Goal: Task Accomplishment & Management: Complete application form

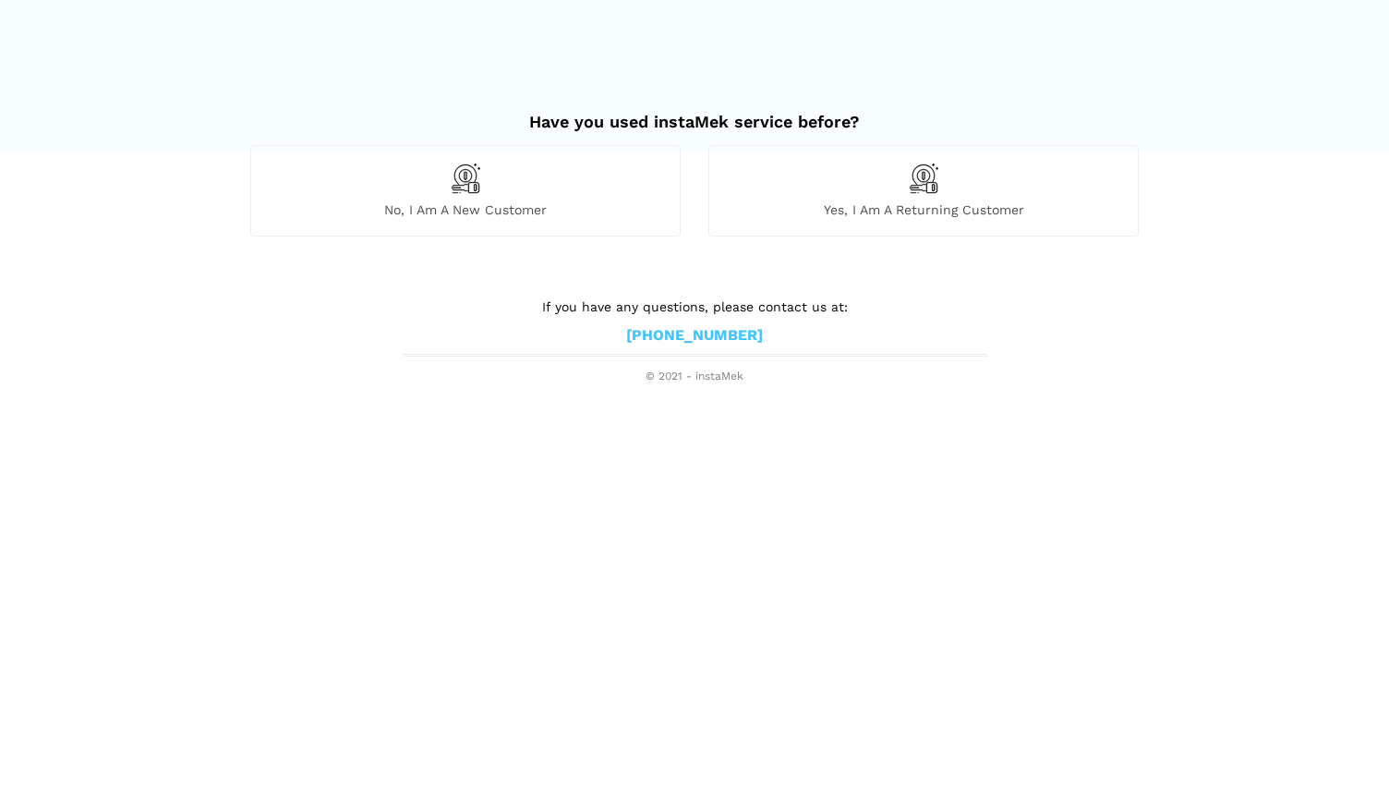
click at [445, 181] on div "No, I am a new customer" at bounding box center [465, 190] width 430 height 91
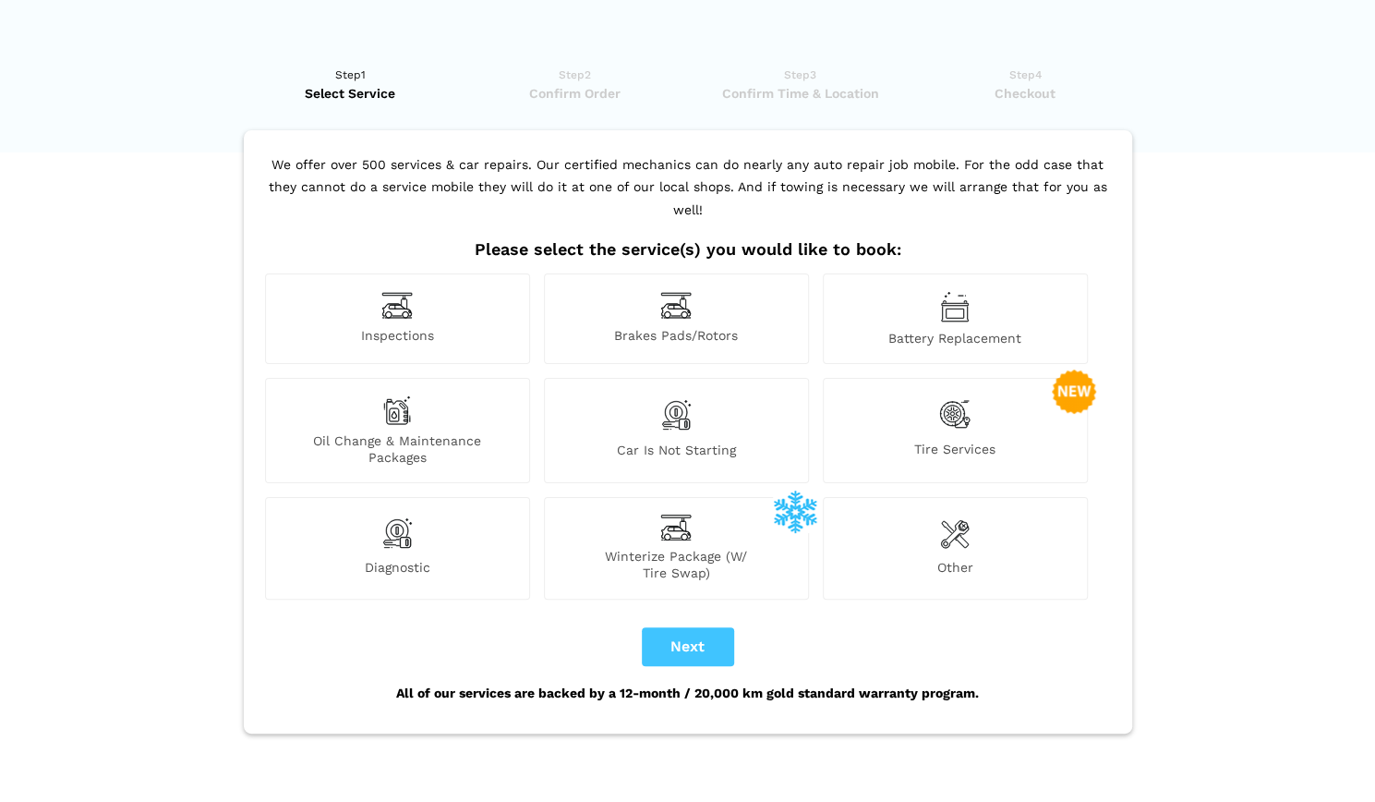
click at [414, 327] on span "Inspections" at bounding box center [397, 336] width 263 height 19
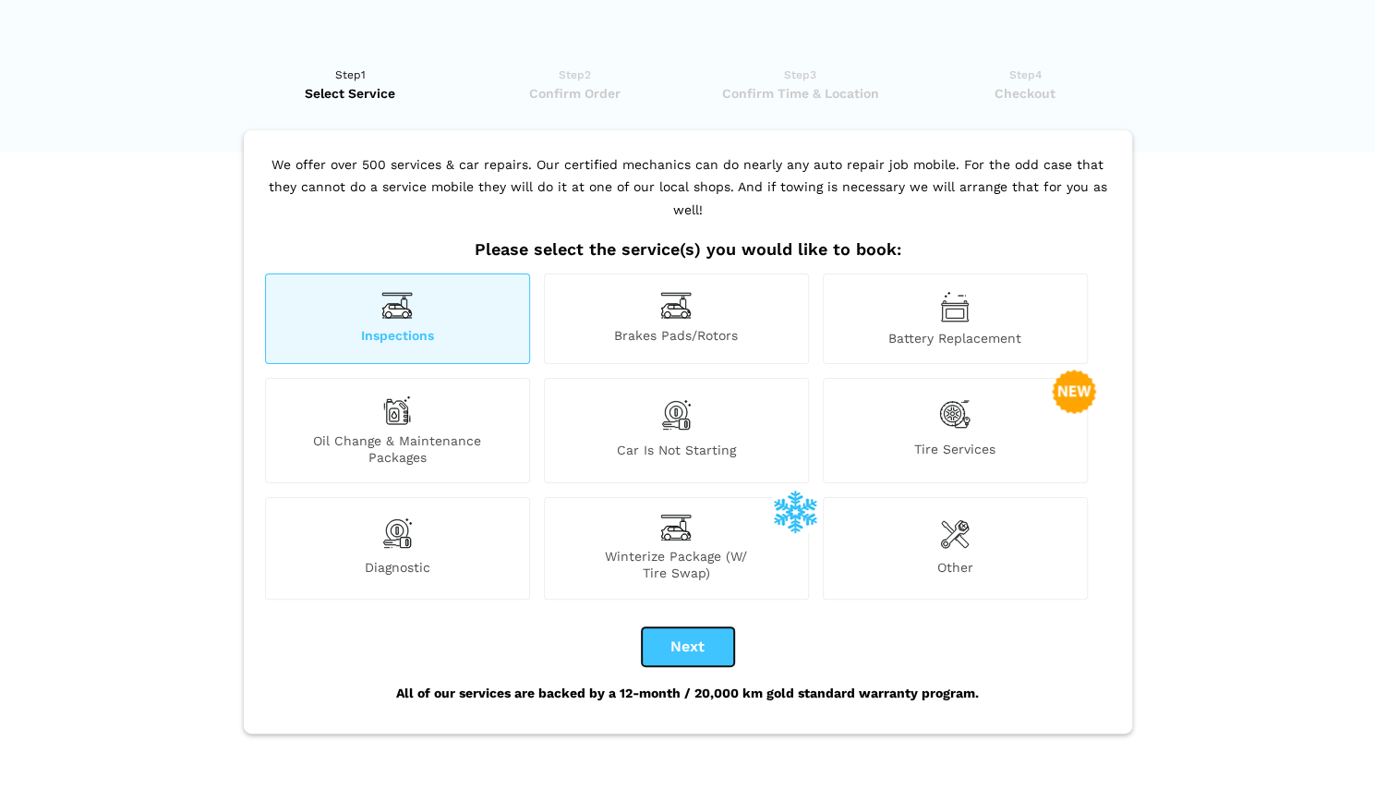
click at [701, 627] on button "Next" at bounding box center [688, 646] width 92 height 39
checkbox input "true"
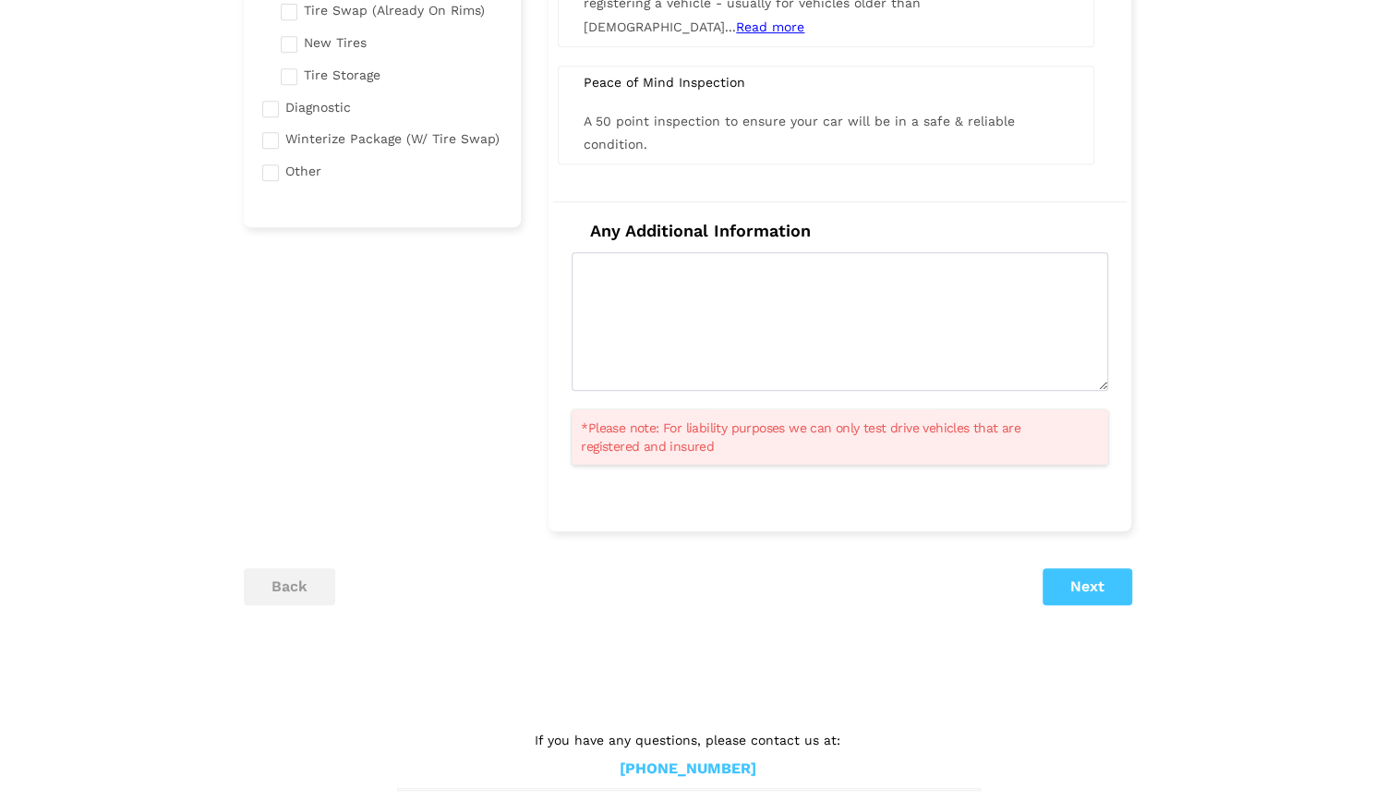
scroll to position [509, 0]
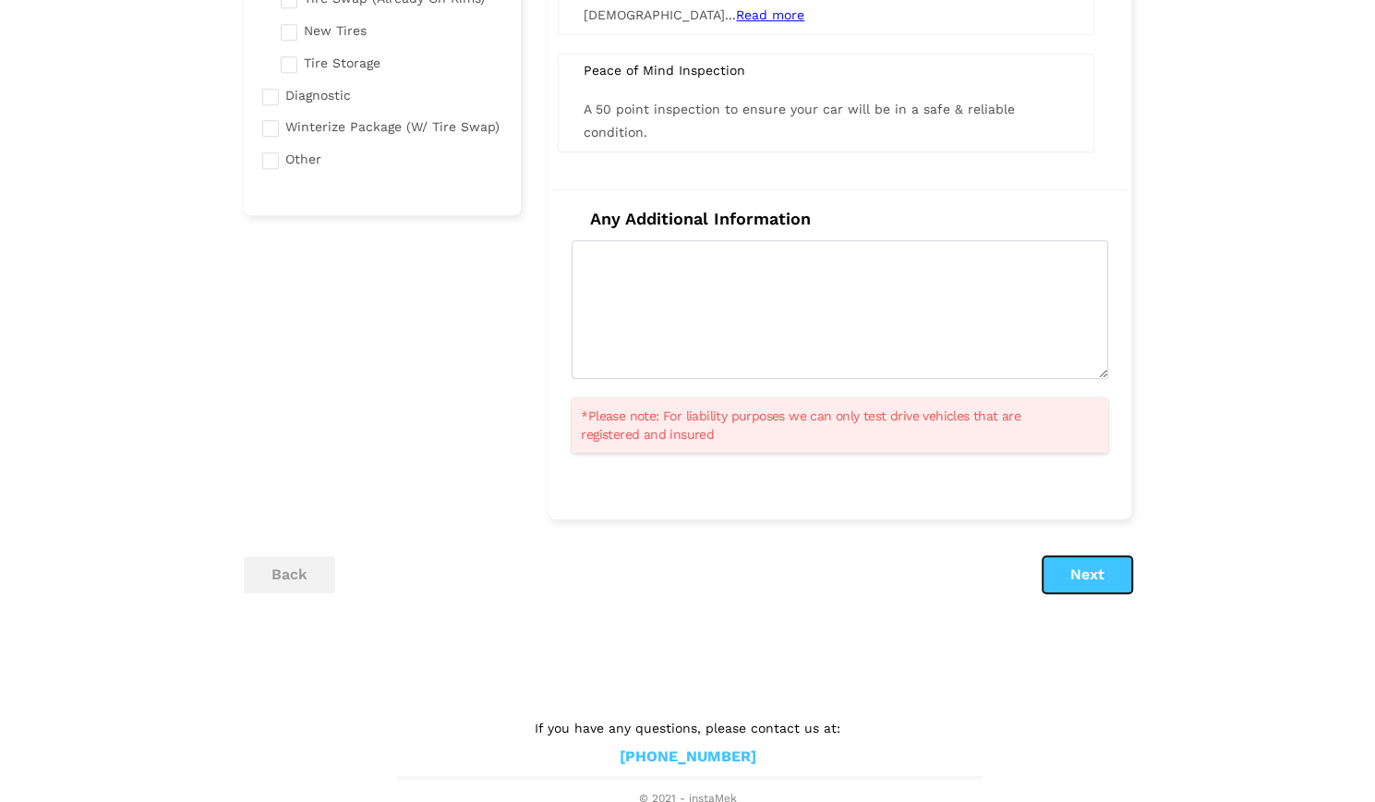
click at [1085, 575] on button "Next" at bounding box center [1088, 574] width 90 height 37
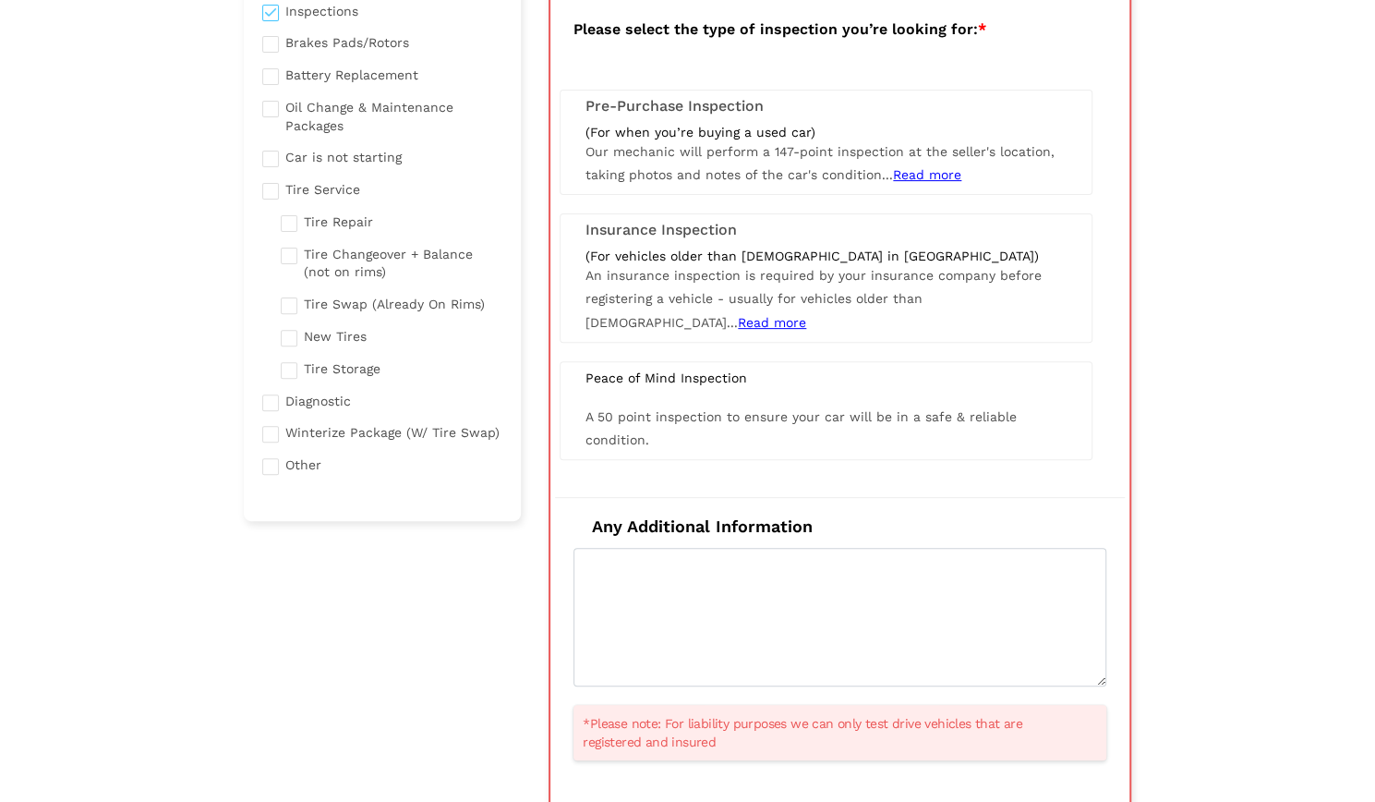
scroll to position [222, 0]
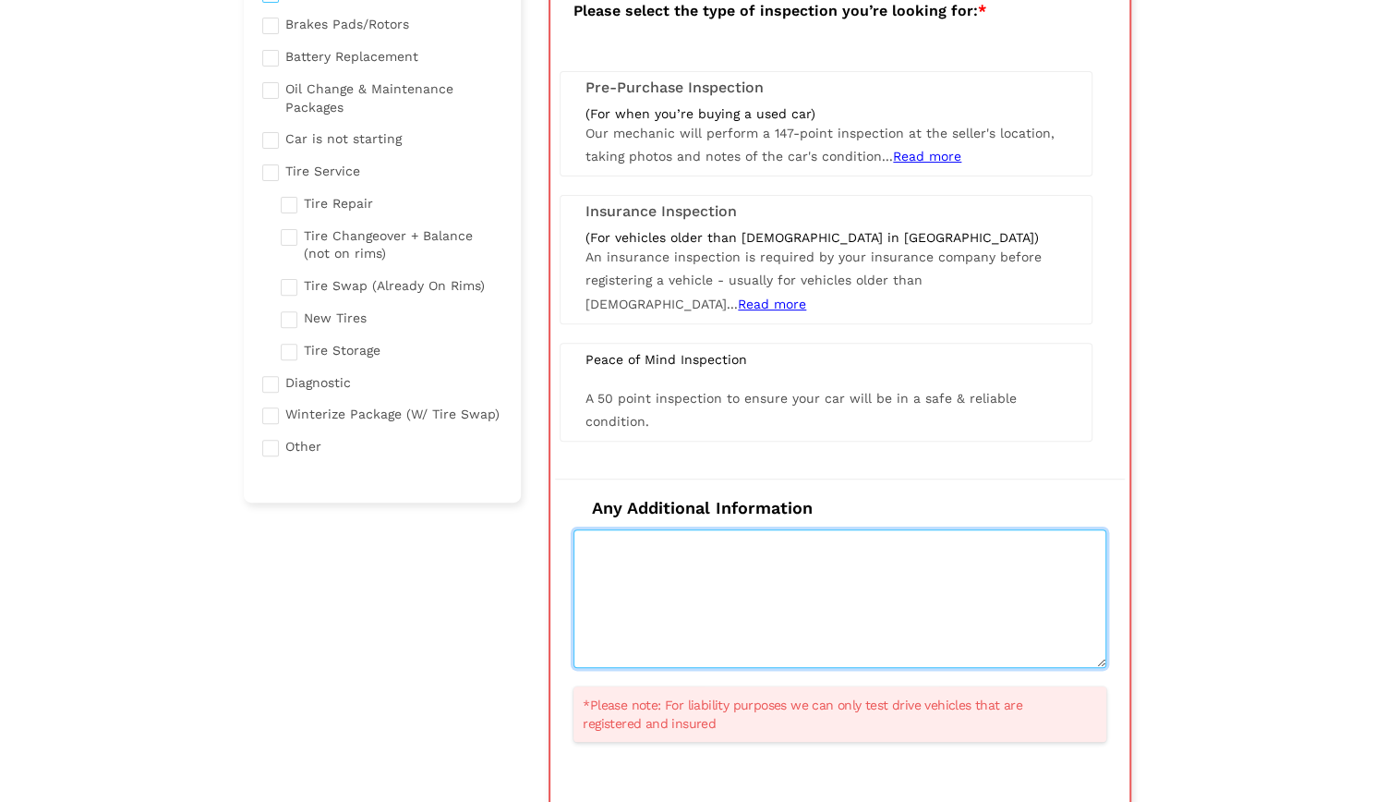
click at [678, 568] on textarea at bounding box center [840, 598] width 533 height 139
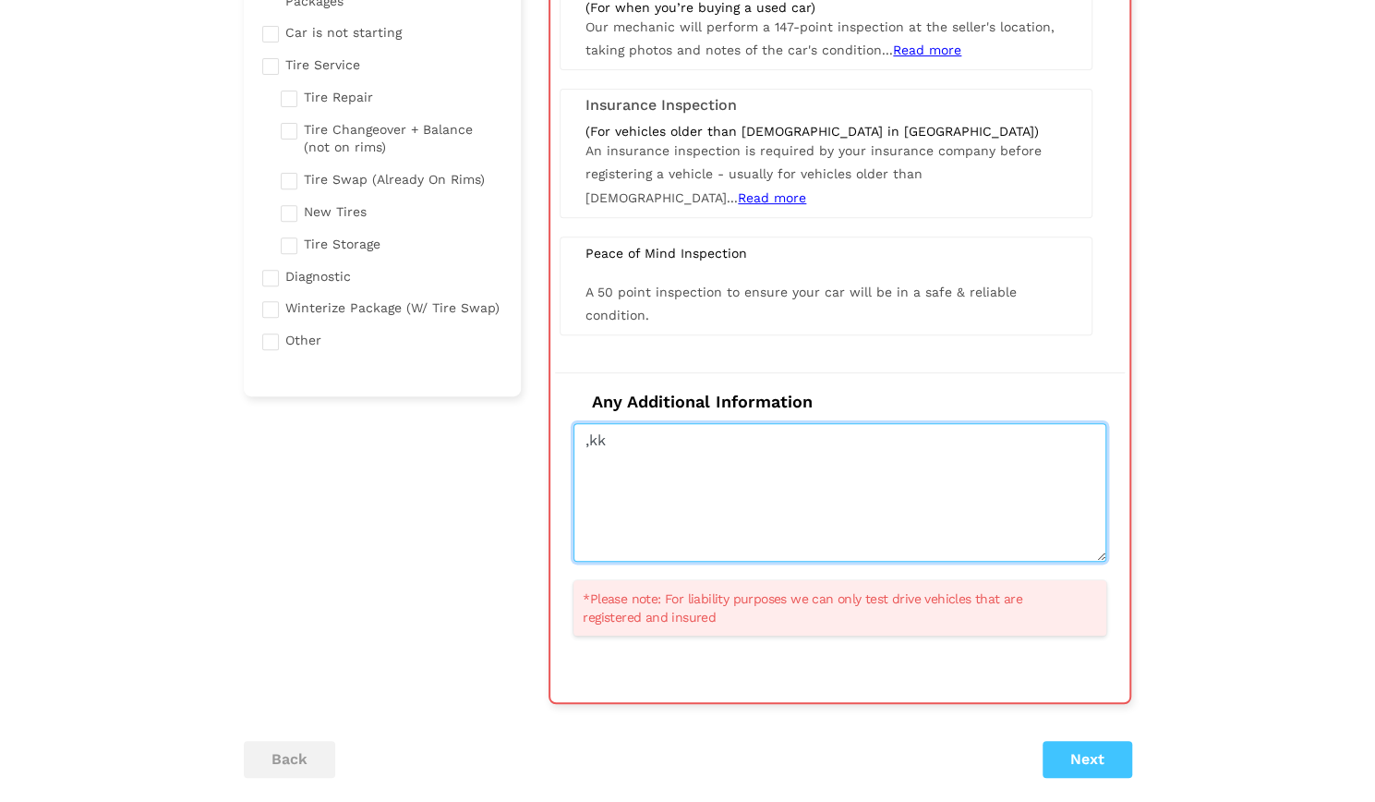
scroll to position [406, 0]
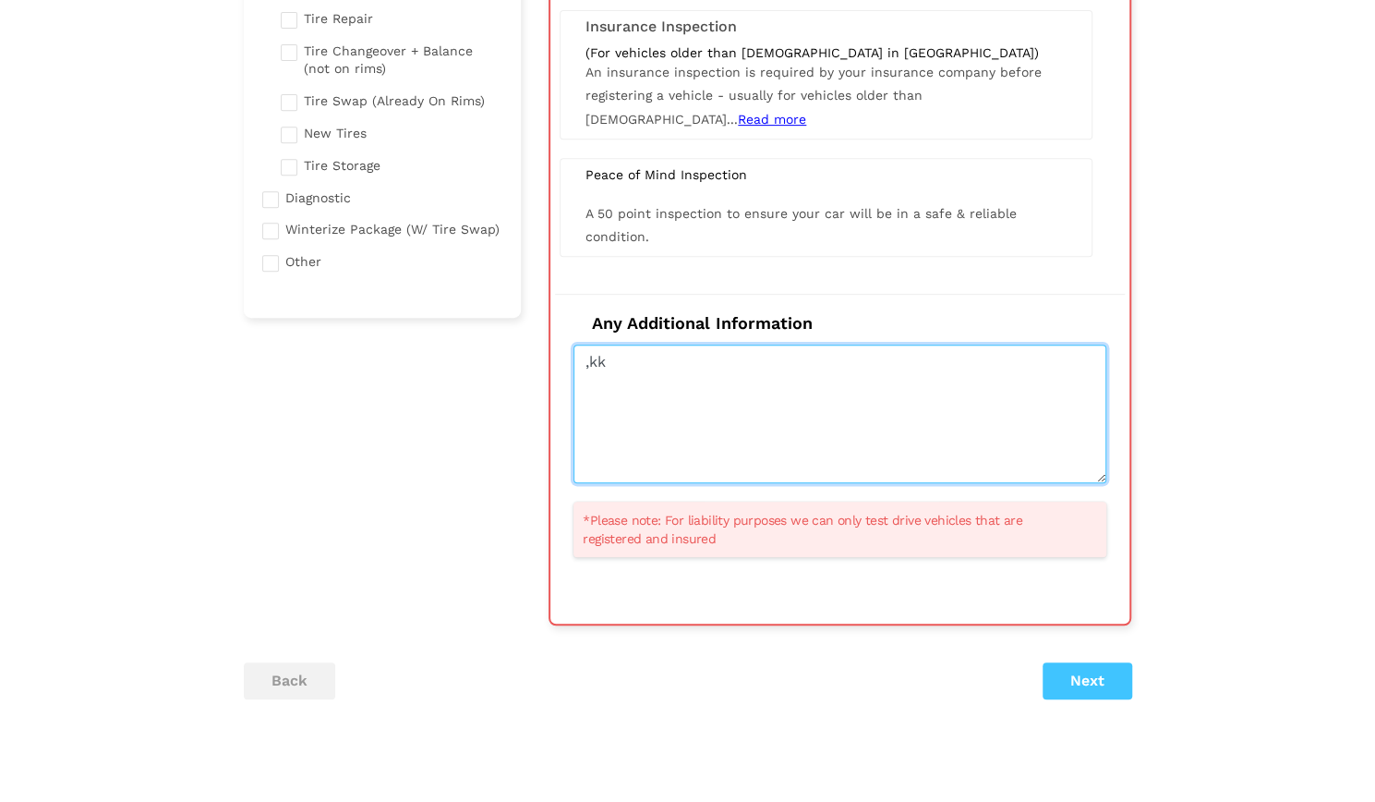
type textarea ",kk"
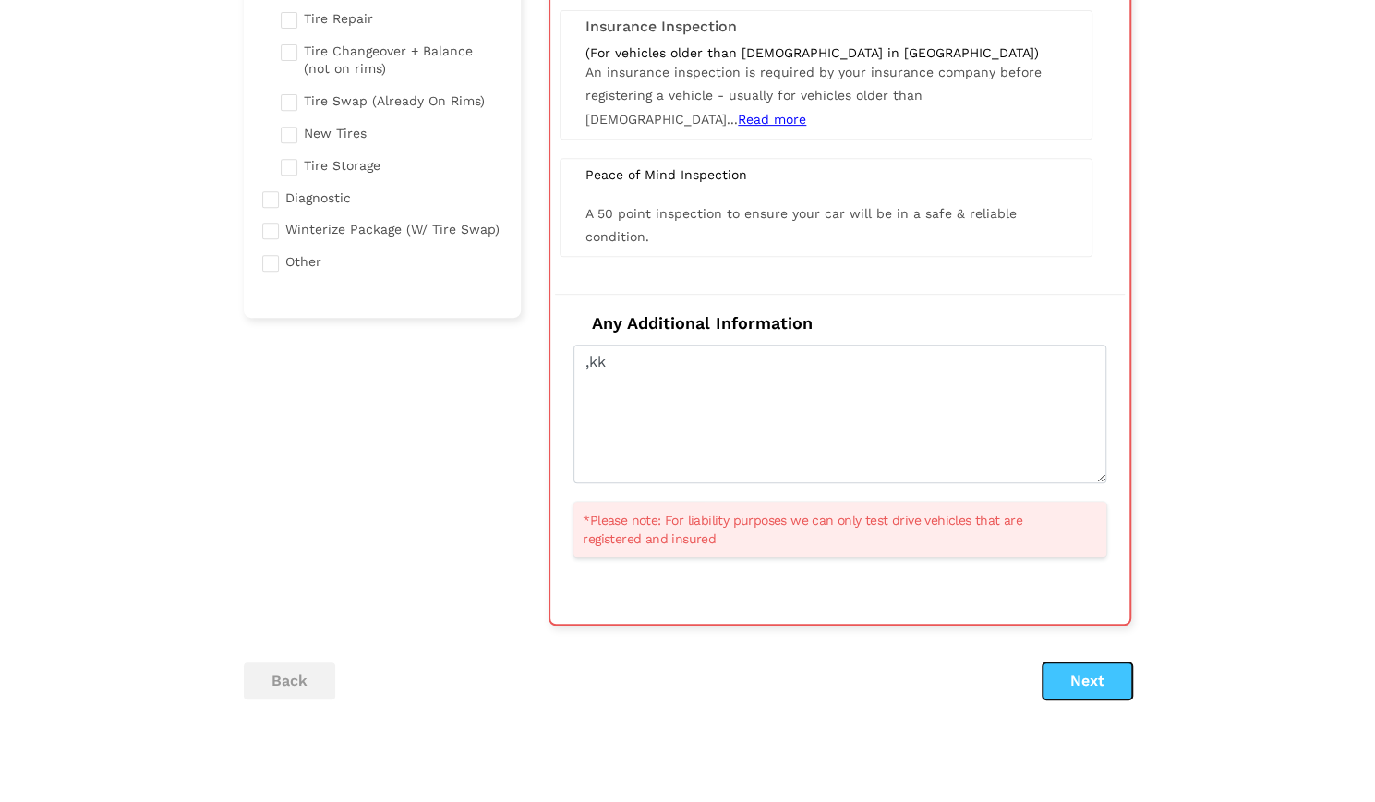
click at [1084, 674] on button "Next" at bounding box center [1088, 680] width 90 height 37
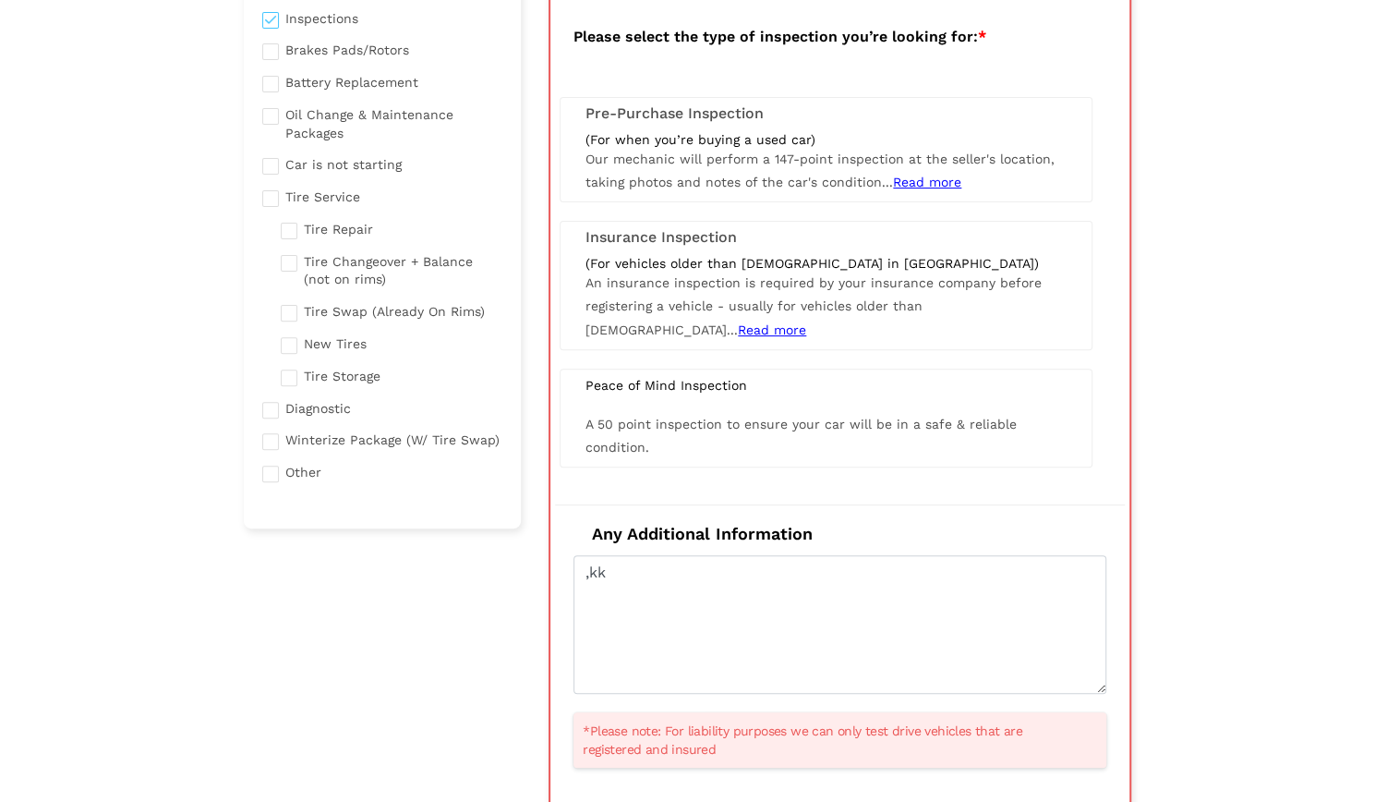
scroll to position [129, 0]
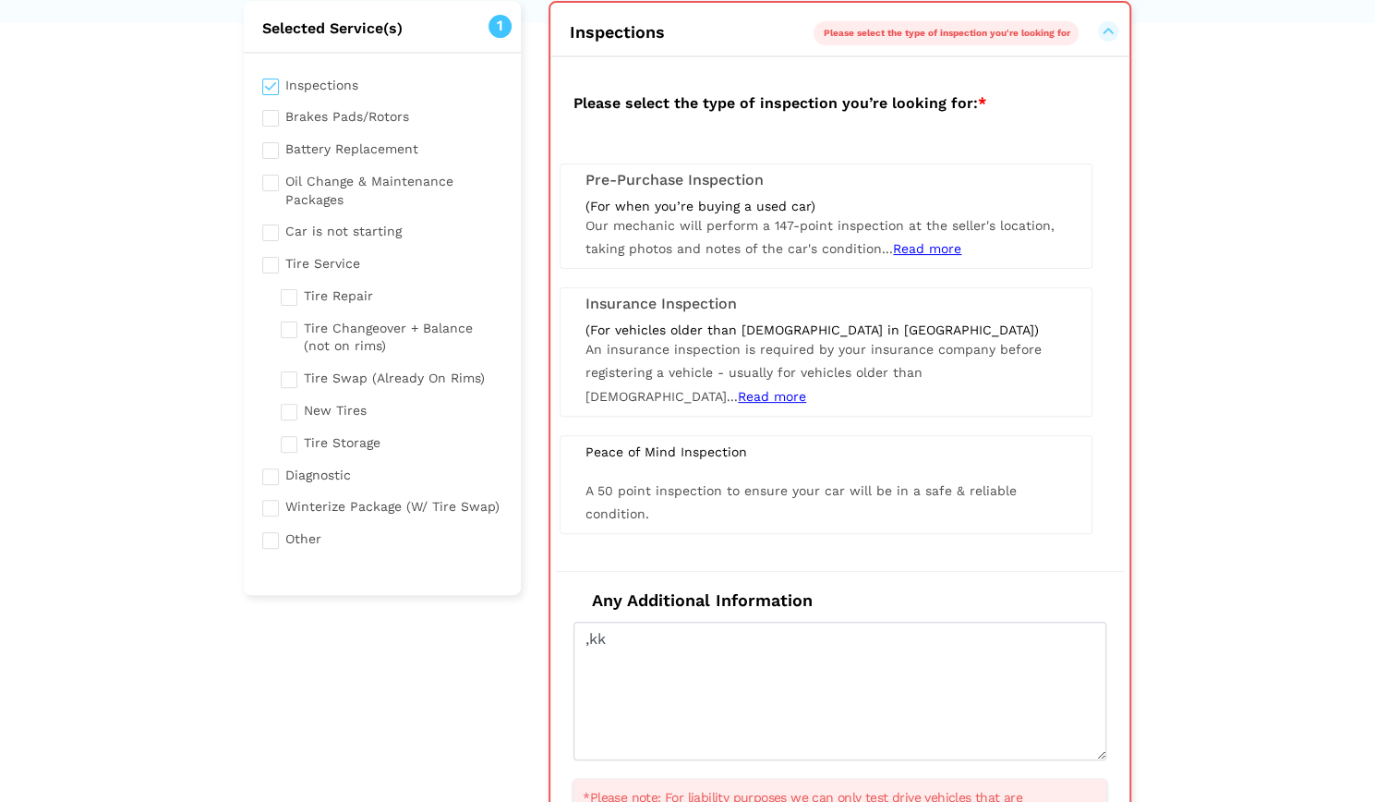
click at [651, 464] on div "Peace of Mind Inspection A 50 point inspection to ensure your car will be in a …" at bounding box center [826, 484] width 533 height 99
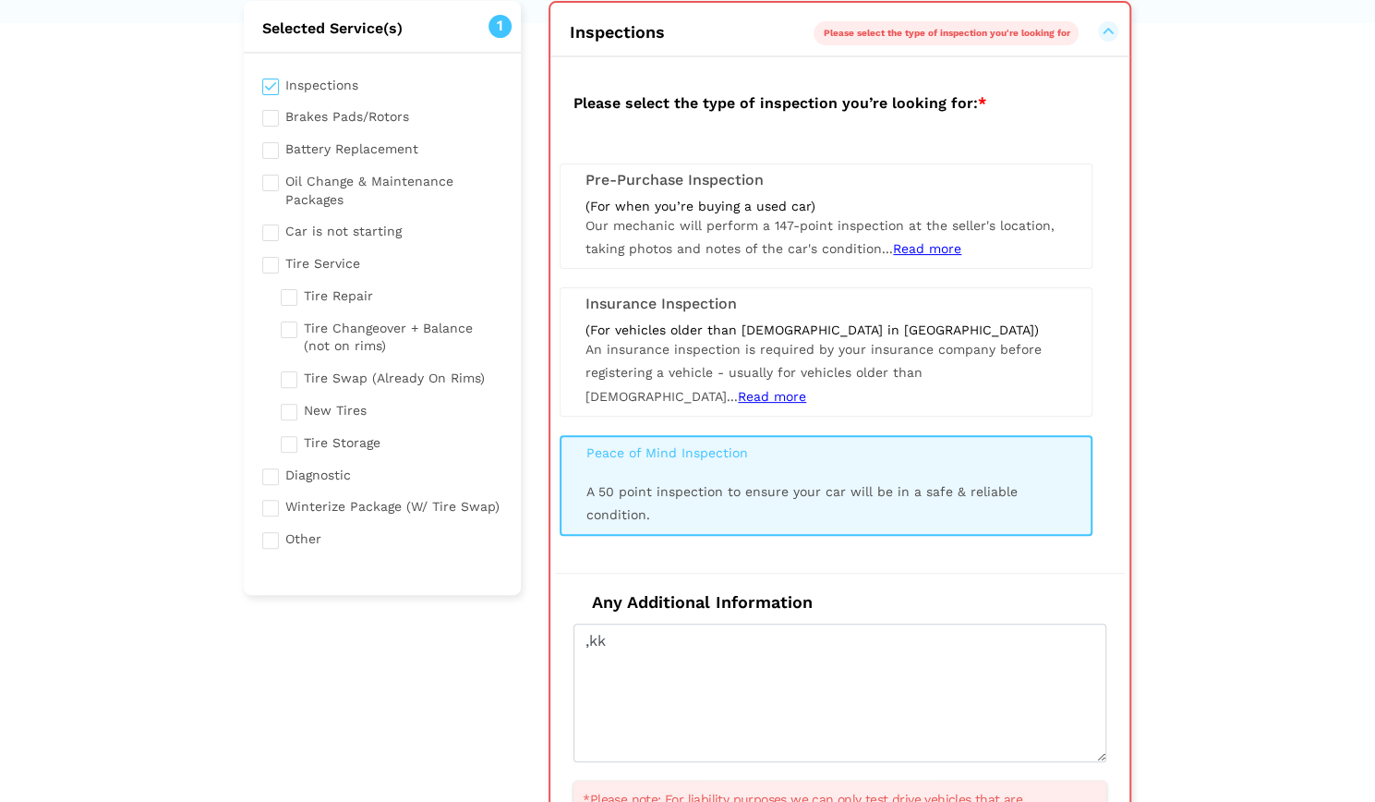
click at [856, 343] on span "An insurance inspection is required by your insurance company before registerin…" at bounding box center [814, 372] width 456 height 61
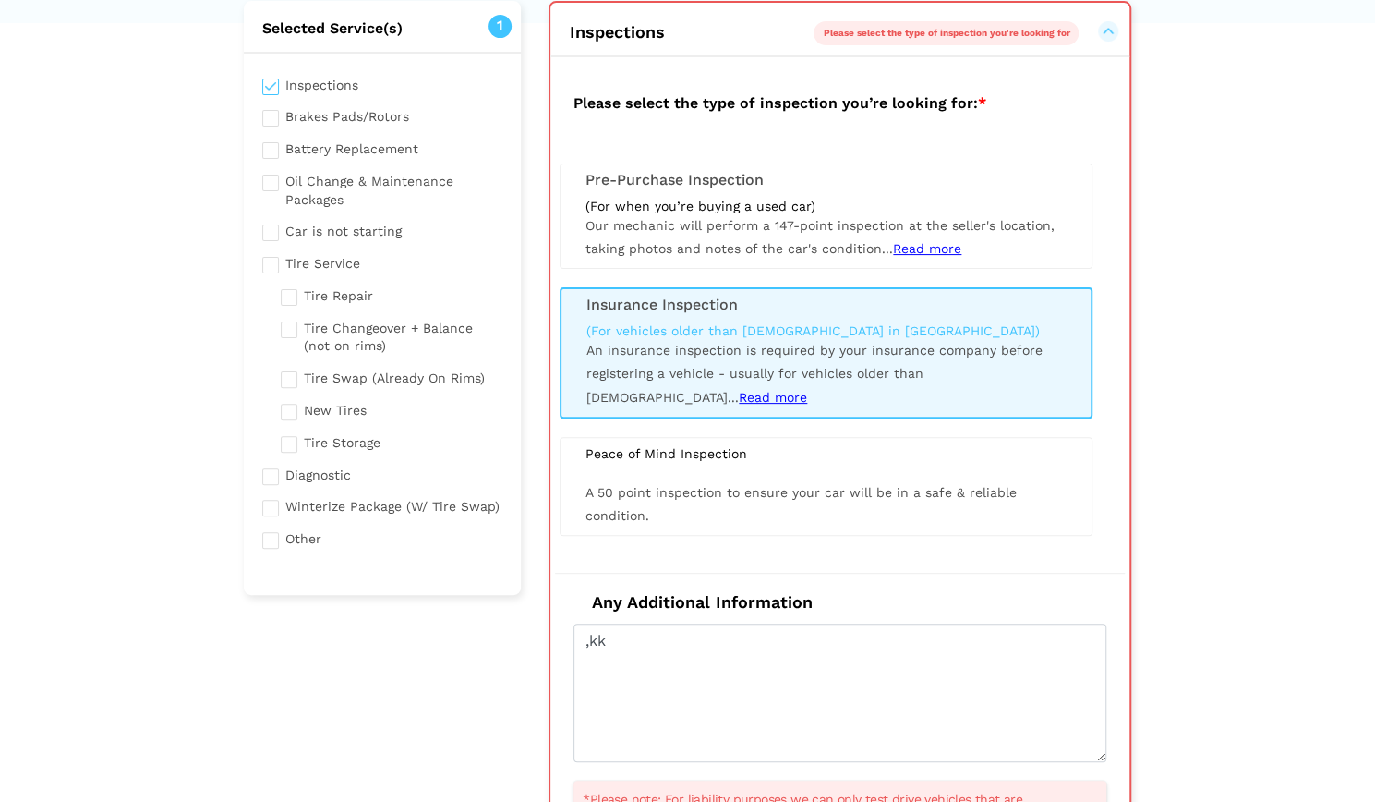
click at [808, 225] on span "Our mechanic will perform a 147-point inspection at the seller's location, taki…" at bounding box center [820, 237] width 469 height 38
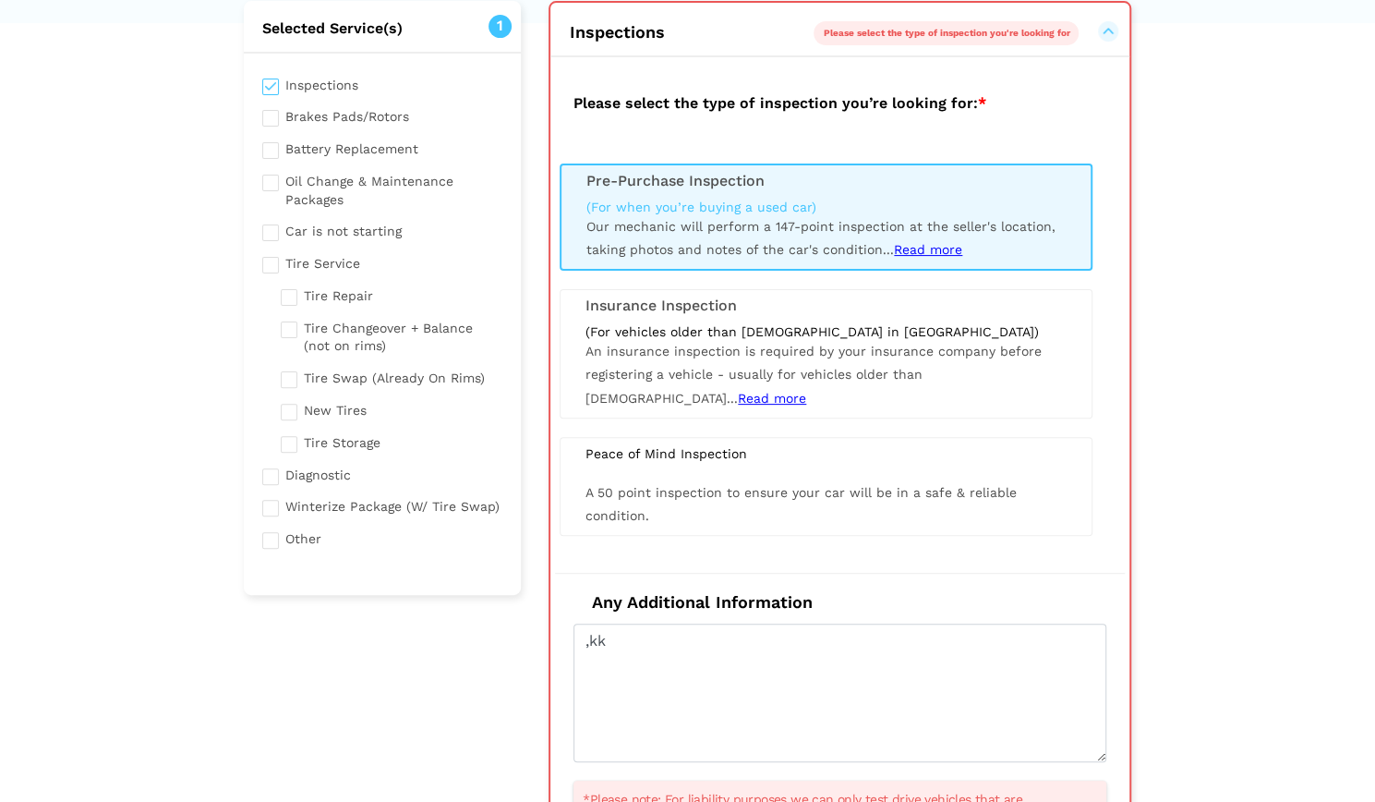
click at [844, 96] on h2 "Please select the type of inspection you’re looking for: *" at bounding box center [840, 101] width 570 height 51
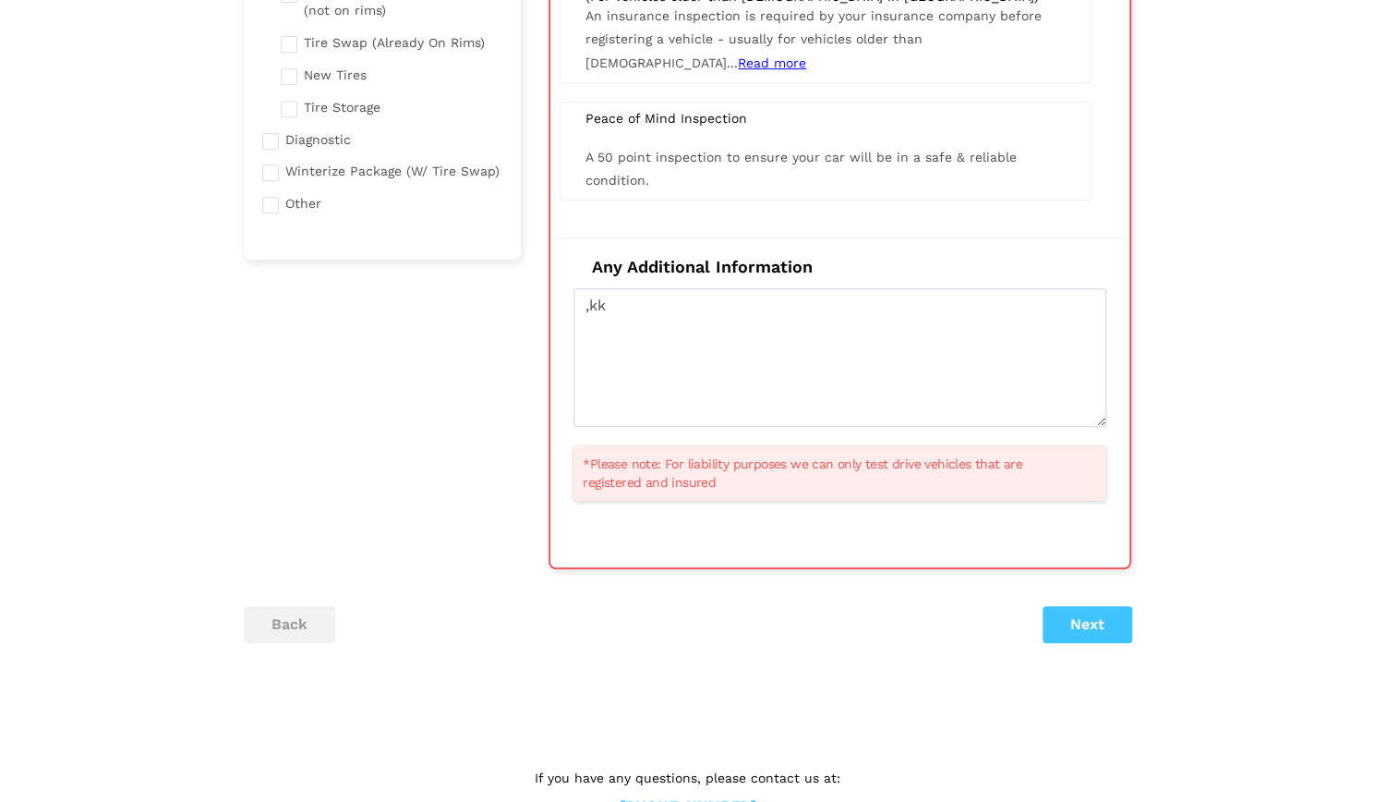
scroll to position [499, 0]
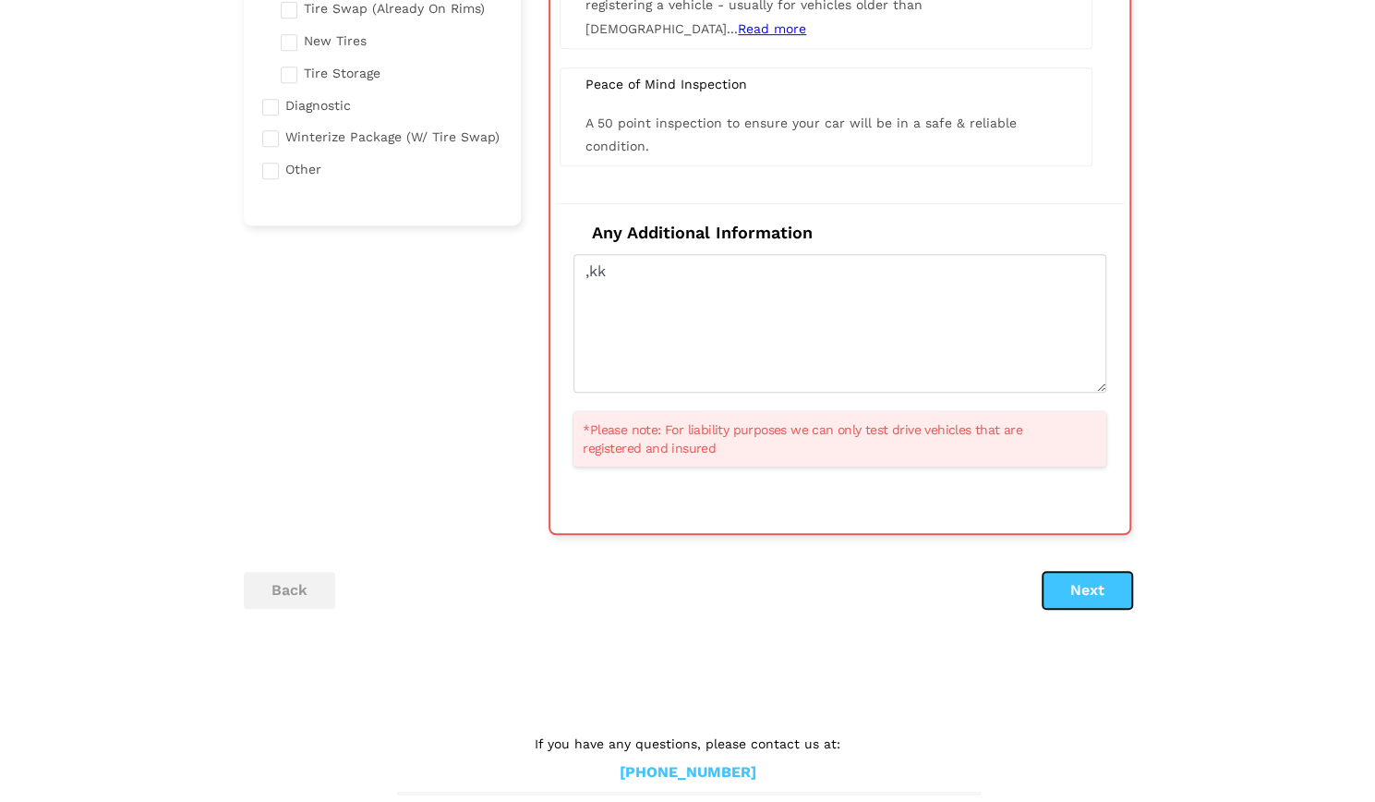
click at [1087, 580] on button "Next" at bounding box center [1088, 590] width 90 height 37
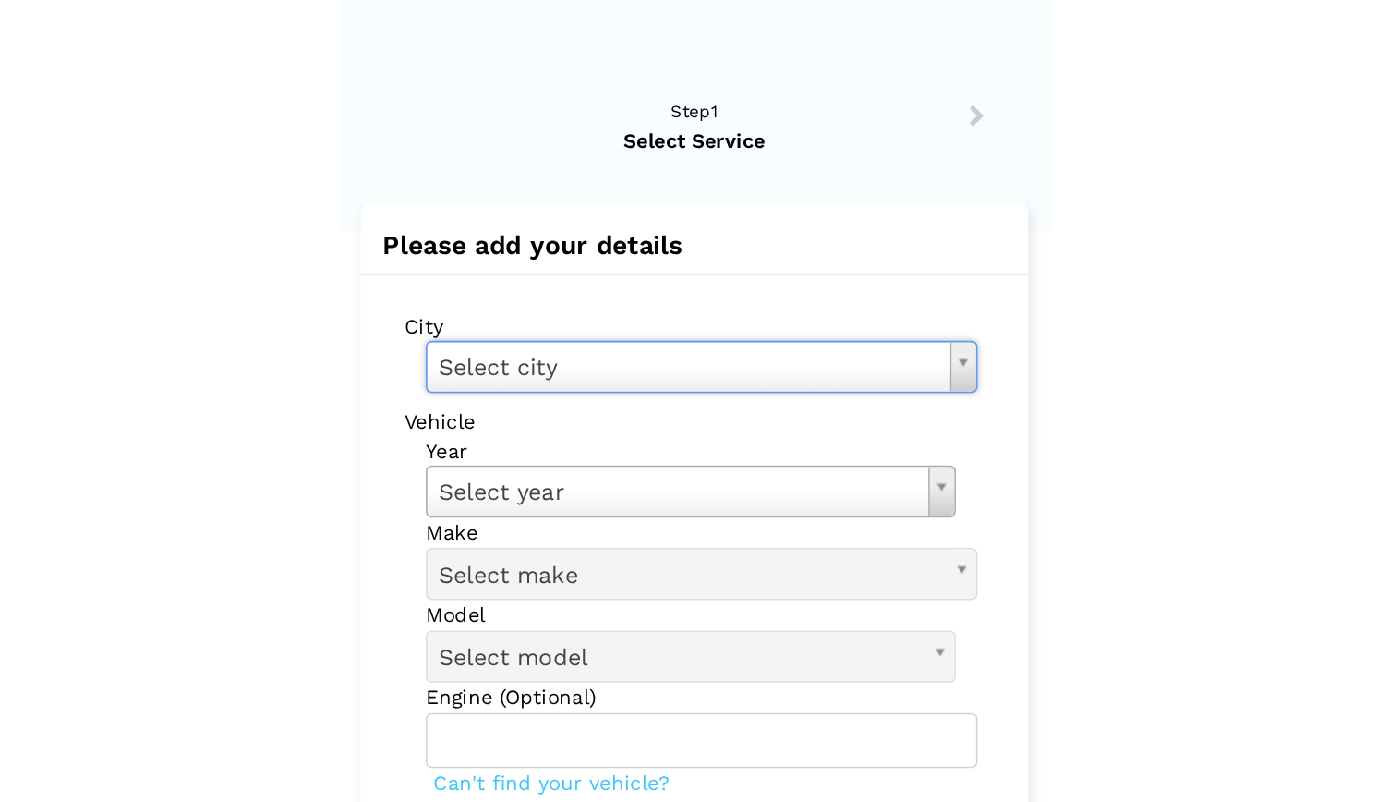
scroll to position [0, 0]
